Goal: Find specific page/section: Find specific page/section

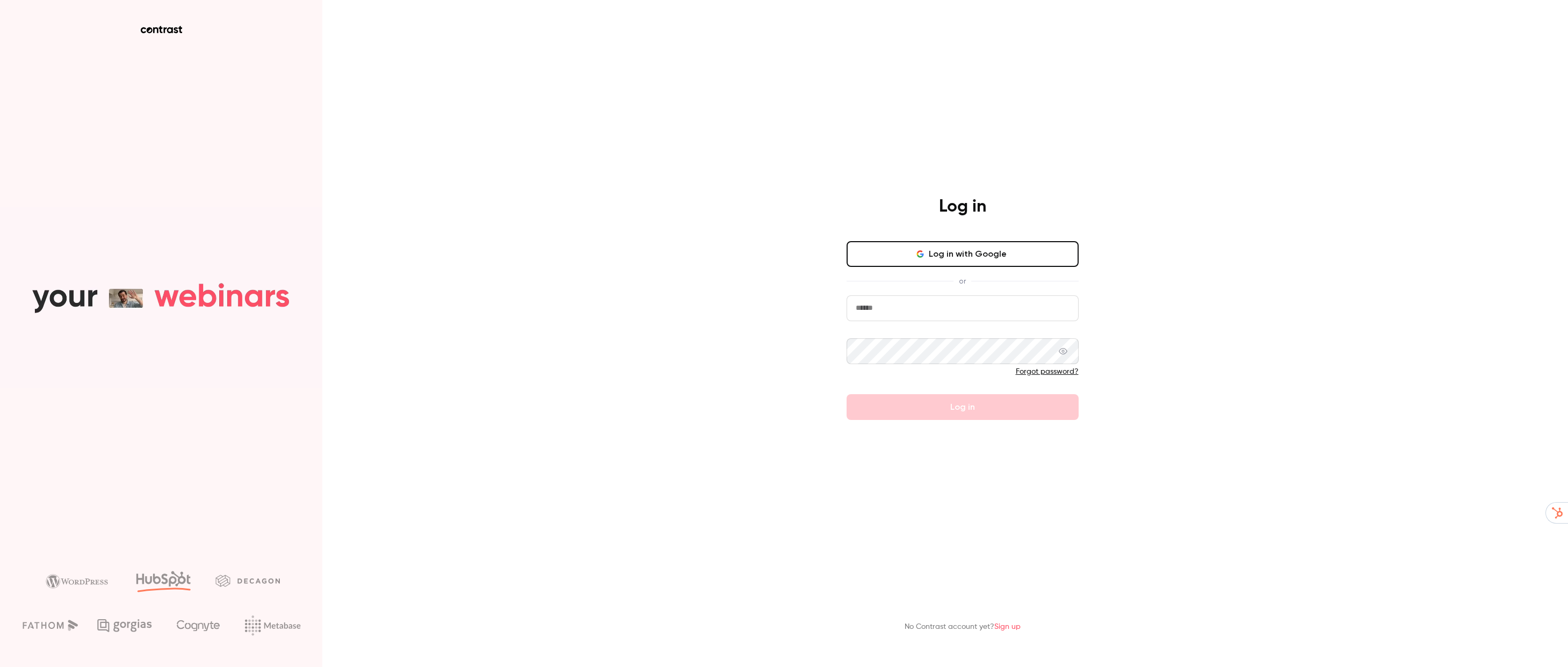
click at [990, 258] on button "Log in with Google" at bounding box center [962, 254] width 232 height 26
